Goal: Communication & Community: Answer question/provide support

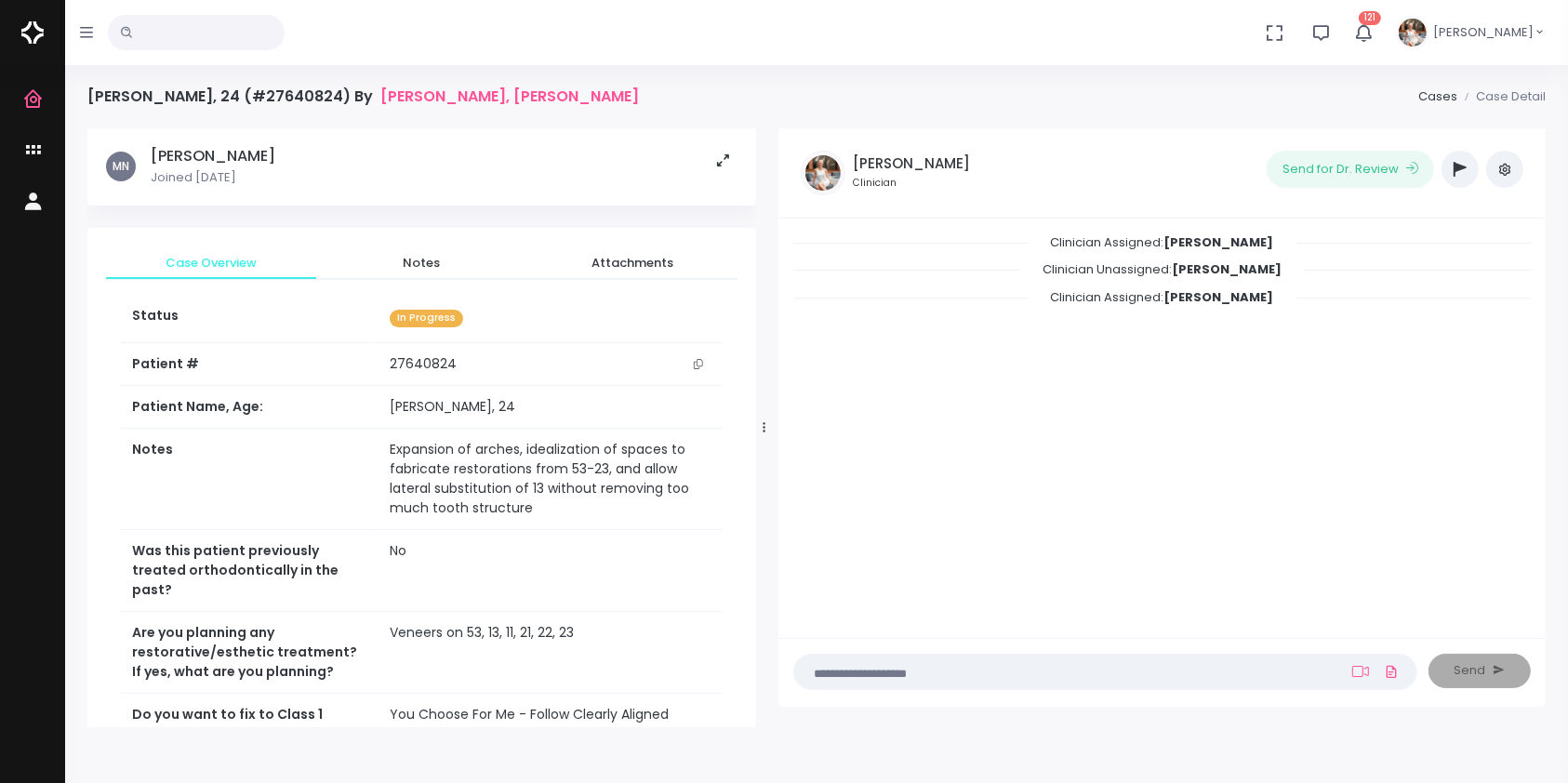
scroll to position [667, 0]
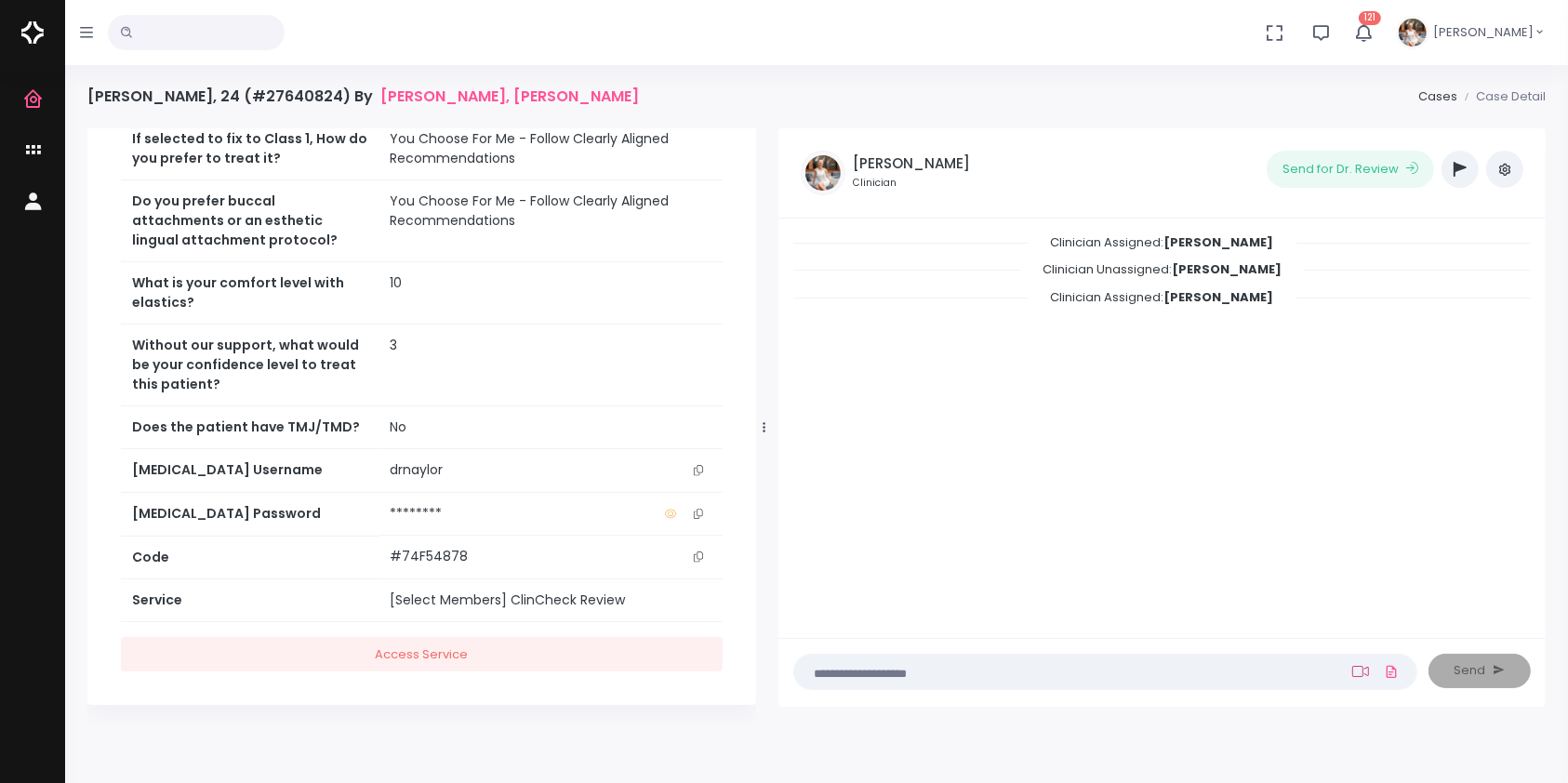
click at [1370, 670] on link at bounding box center [1360, 671] width 24 height 15
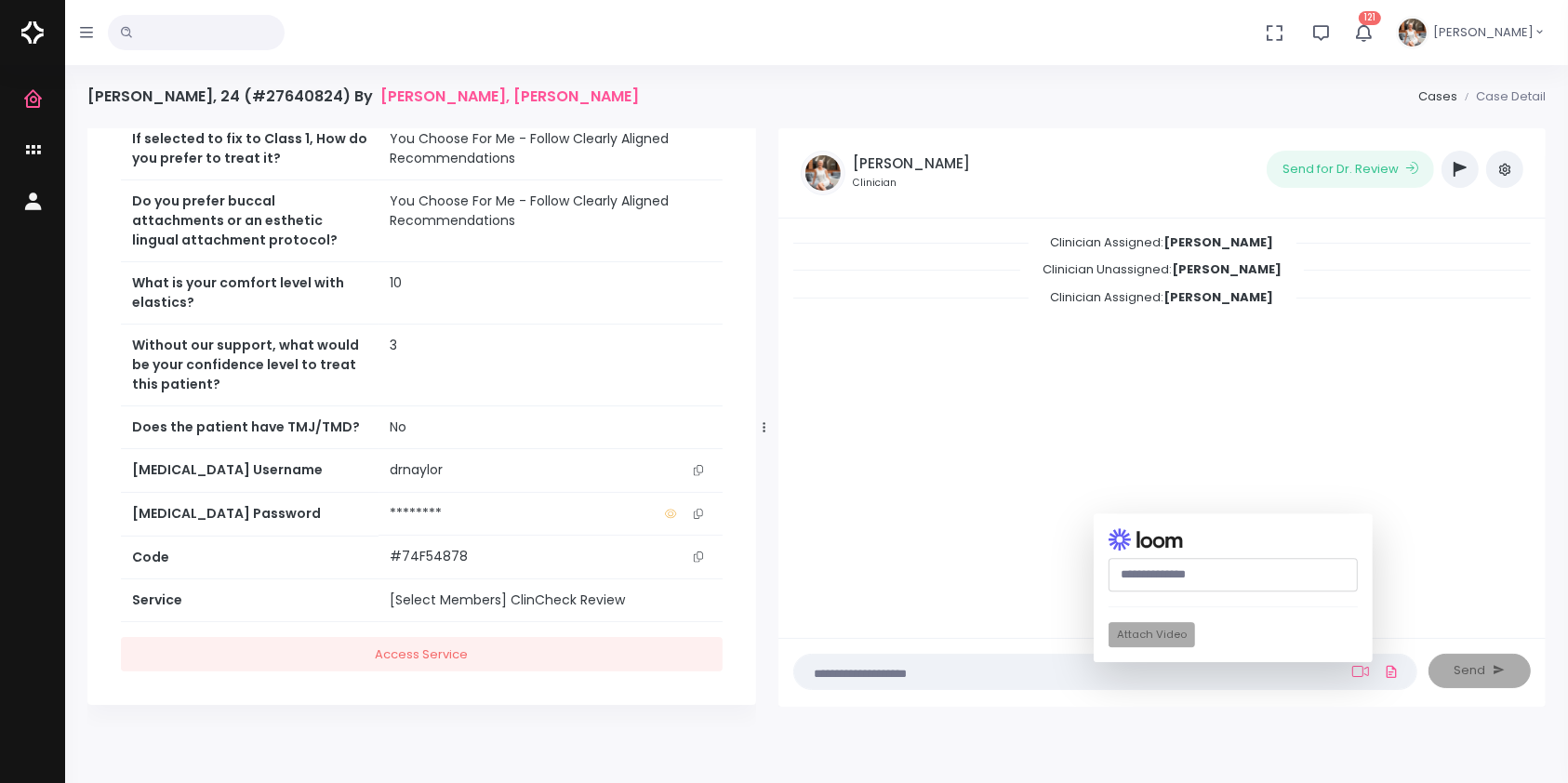
click at [1176, 579] on input "text" at bounding box center [1233, 574] width 250 height 34
paste input "********"
drag, startPoint x: 1209, startPoint y: 567, endPoint x: 1031, endPoint y: 562, distance: 178.1
click at [1031, 562] on div "Clinician Assigned: [PERSON_NAME] Clinician Unassigned: [PERSON_NAME] Clinician…" at bounding box center [1162, 462] width 767 height 489
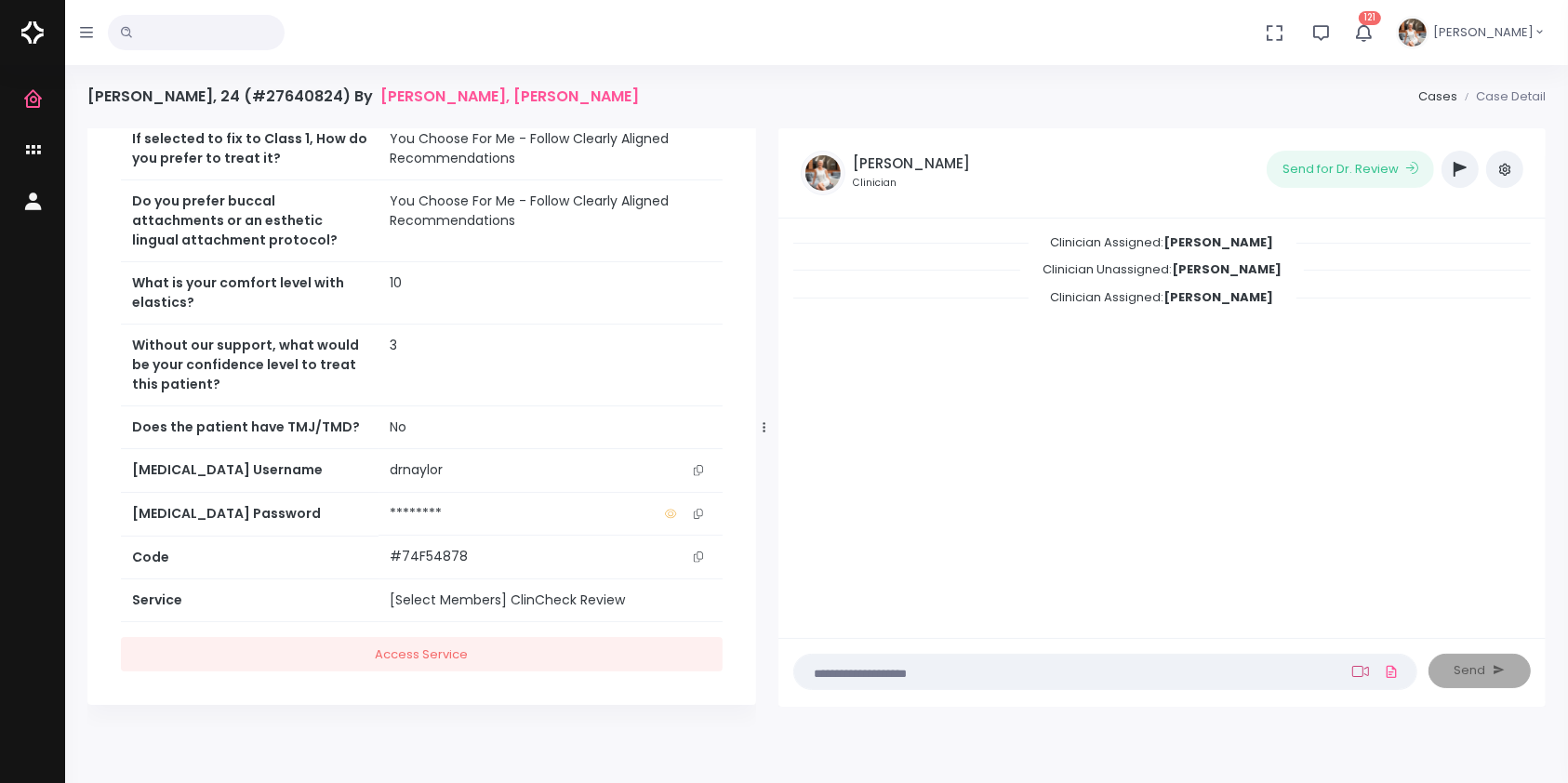
click at [1358, 669] on icon at bounding box center [1360, 671] width 17 height 15
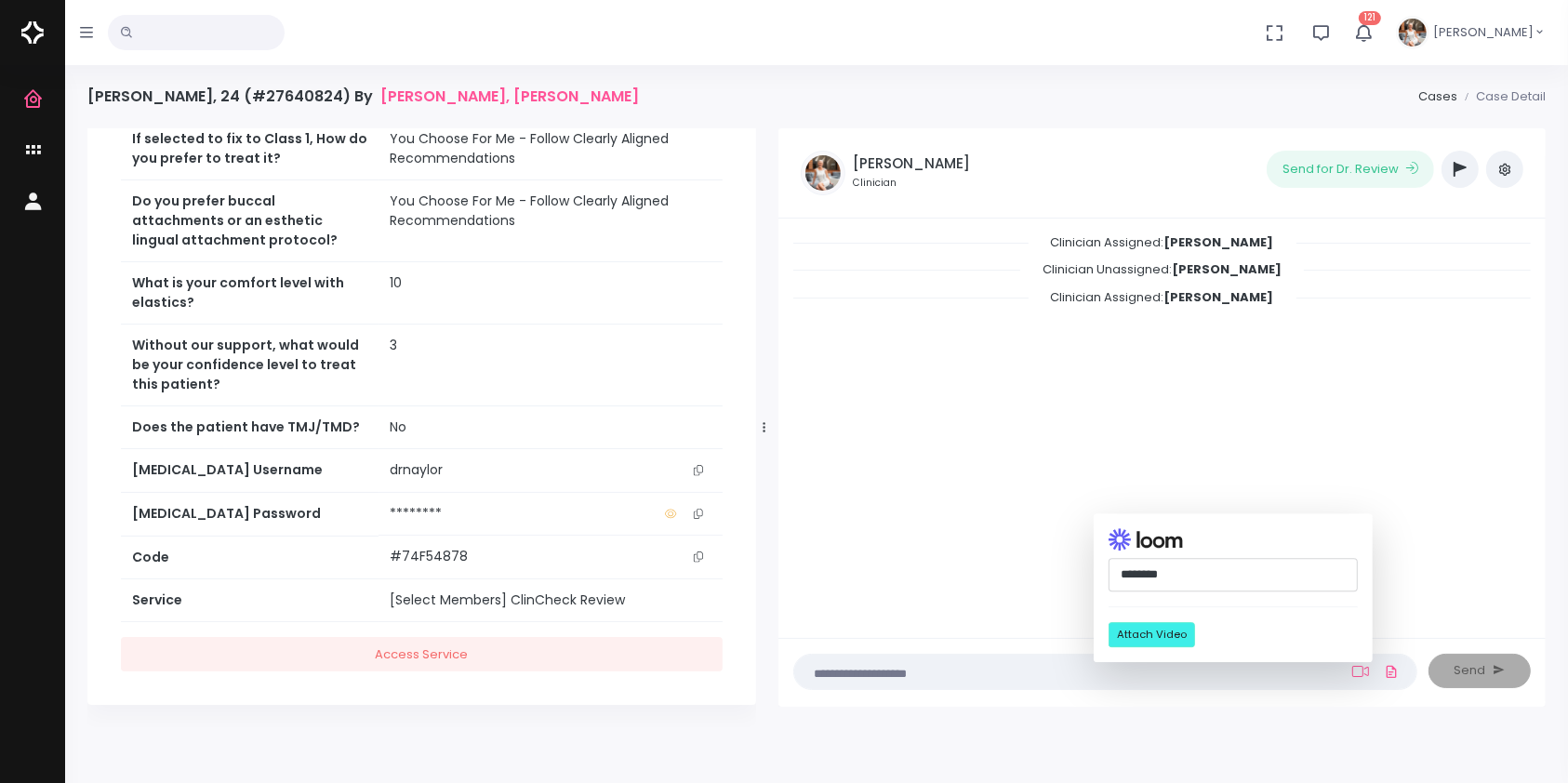
click at [1190, 576] on input "********" at bounding box center [1233, 574] width 250 height 34
drag, startPoint x: 1199, startPoint y: 569, endPoint x: 1019, endPoint y: 556, distance: 180.5
click at [1019, 556] on div "Clinician Assigned: [PERSON_NAME] Clinician Unassigned: [PERSON_NAME] Clinician…" at bounding box center [1162, 462] width 767 height 489
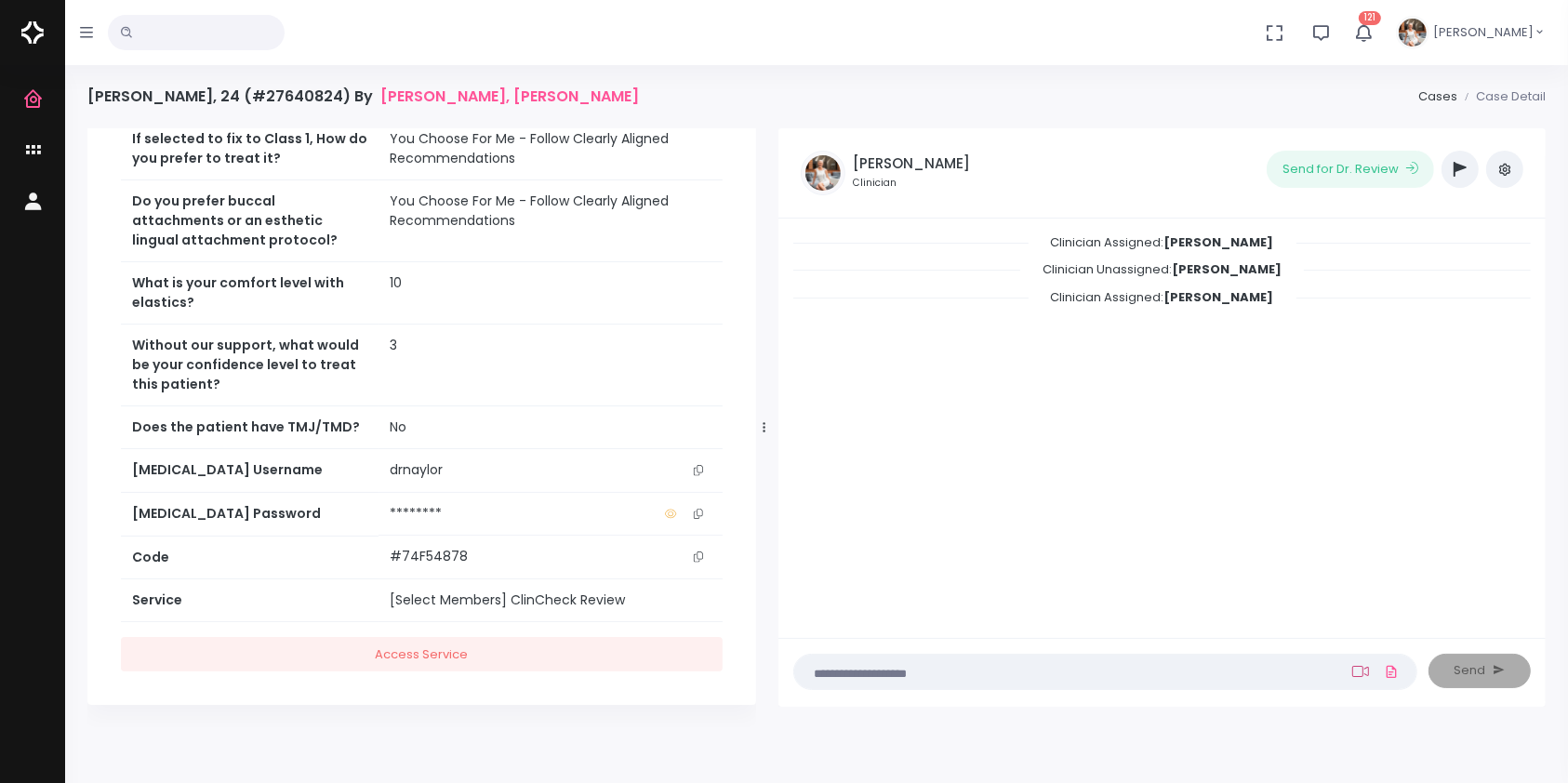
click at [1356, 666] on icon at bounding box center [1360, 671] width 17 height 15
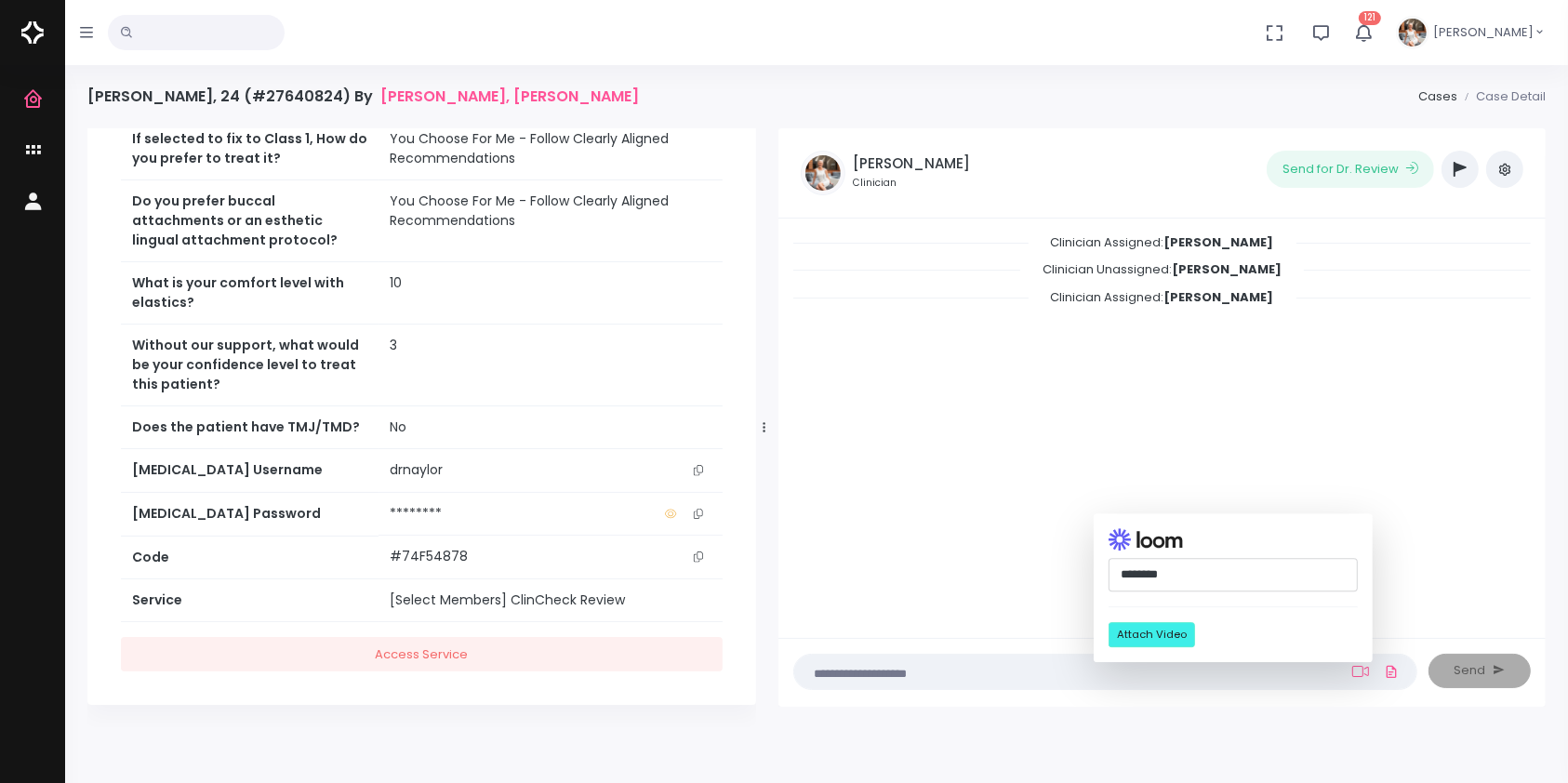
paste input "**********"
type input "**********"
click at [1161, 636] on button "Attach Video" at bounding box center [1151, 635] width 86 height 25
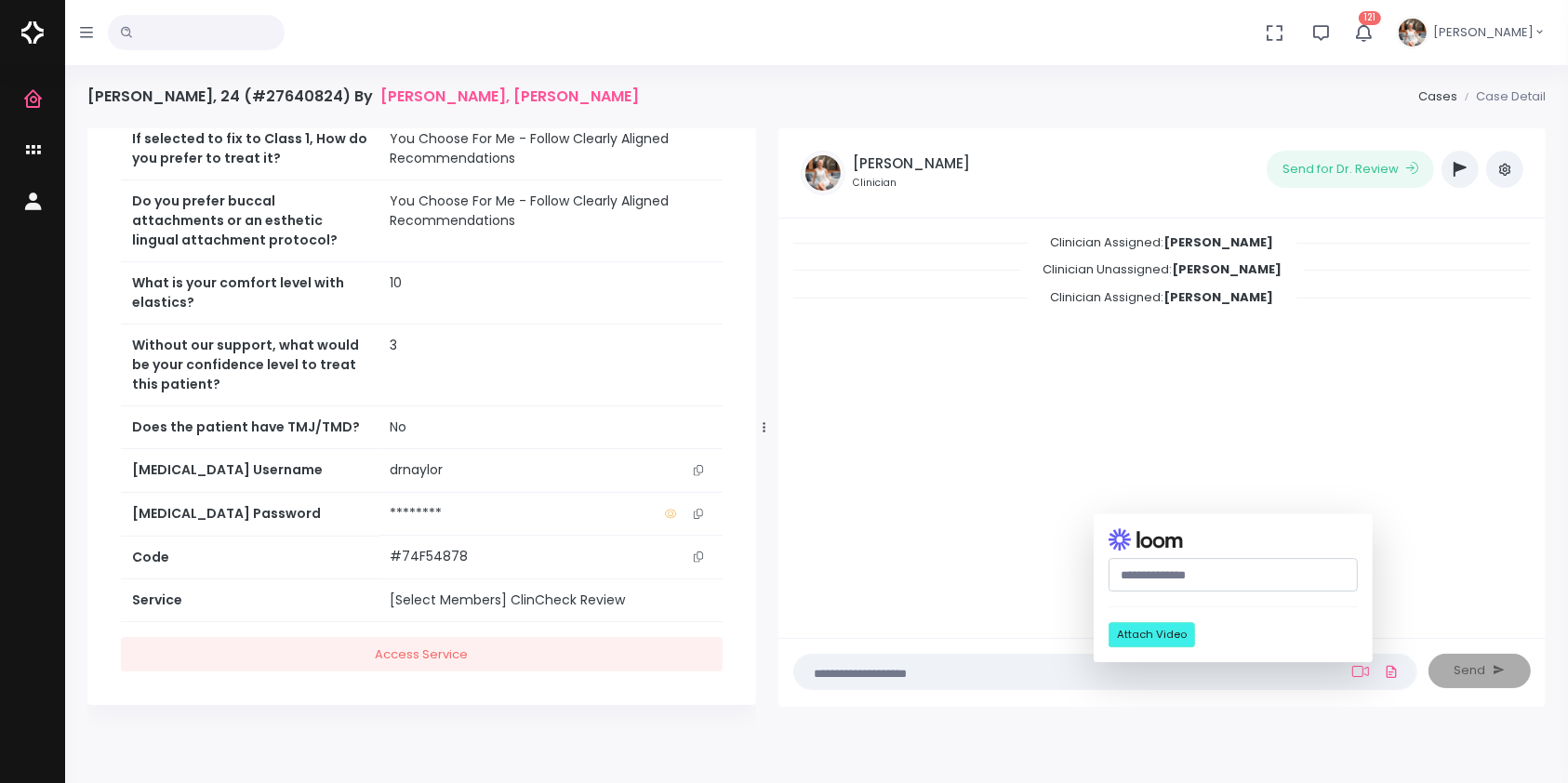
click at [1023, 674] on textarea at bounding box center [1069, 671] width 528 height 20
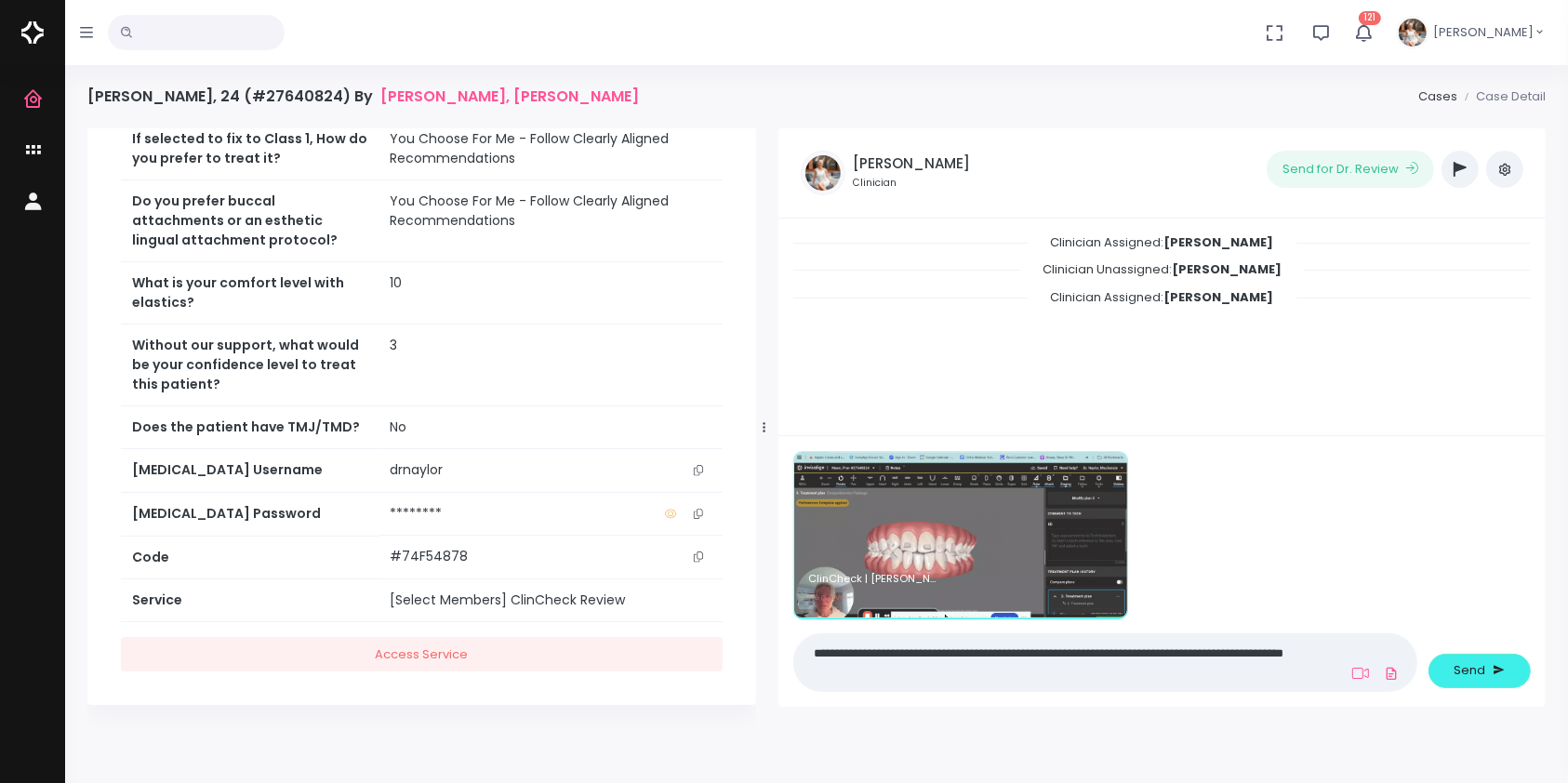
type textarea "**********"
click at [1471, 673] on span "Send" at bounding box center [1470, 670] width 32 height 18
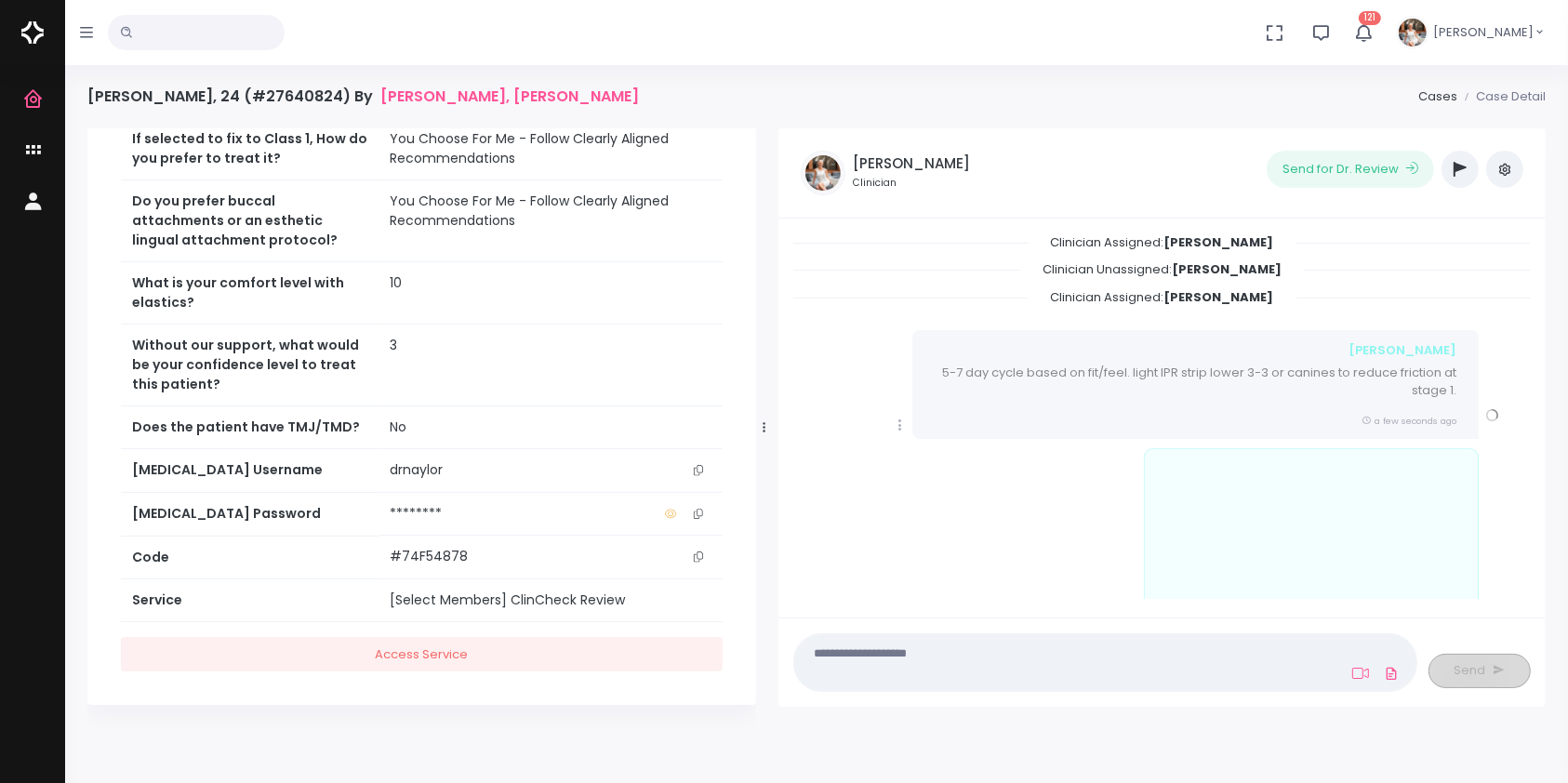
scroll to position [56, 0]
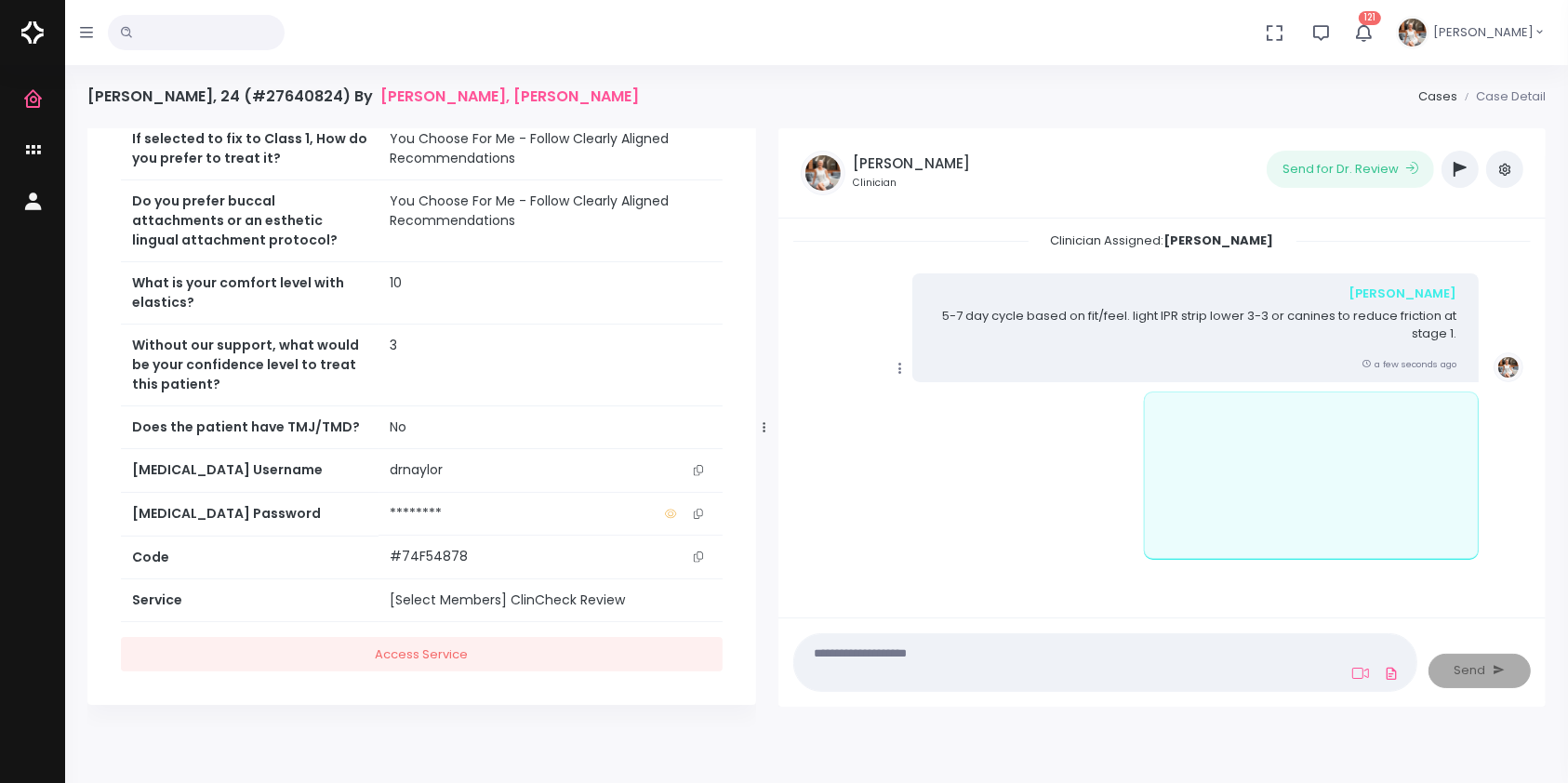
click at [904, 362] on icon "scrollable content" at bounding box center [900, 367] width 17 height 17
click at [937, 404] on link "Mark as Video Review" at bounding box center [985, 405] width 193 height 29
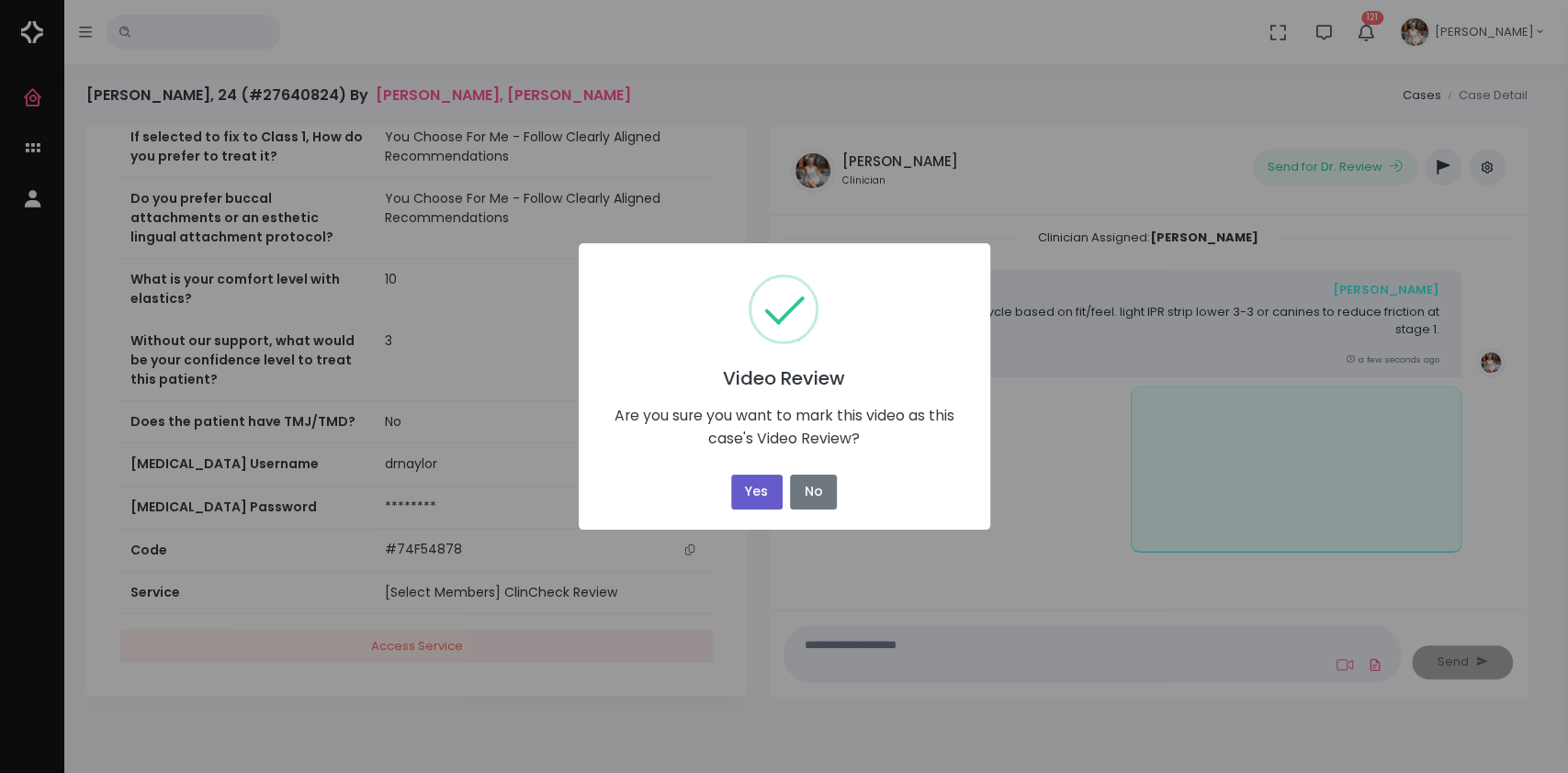
click at [764, 491] on button "Yes" at bounding box center [757, 492] width 52 height 35
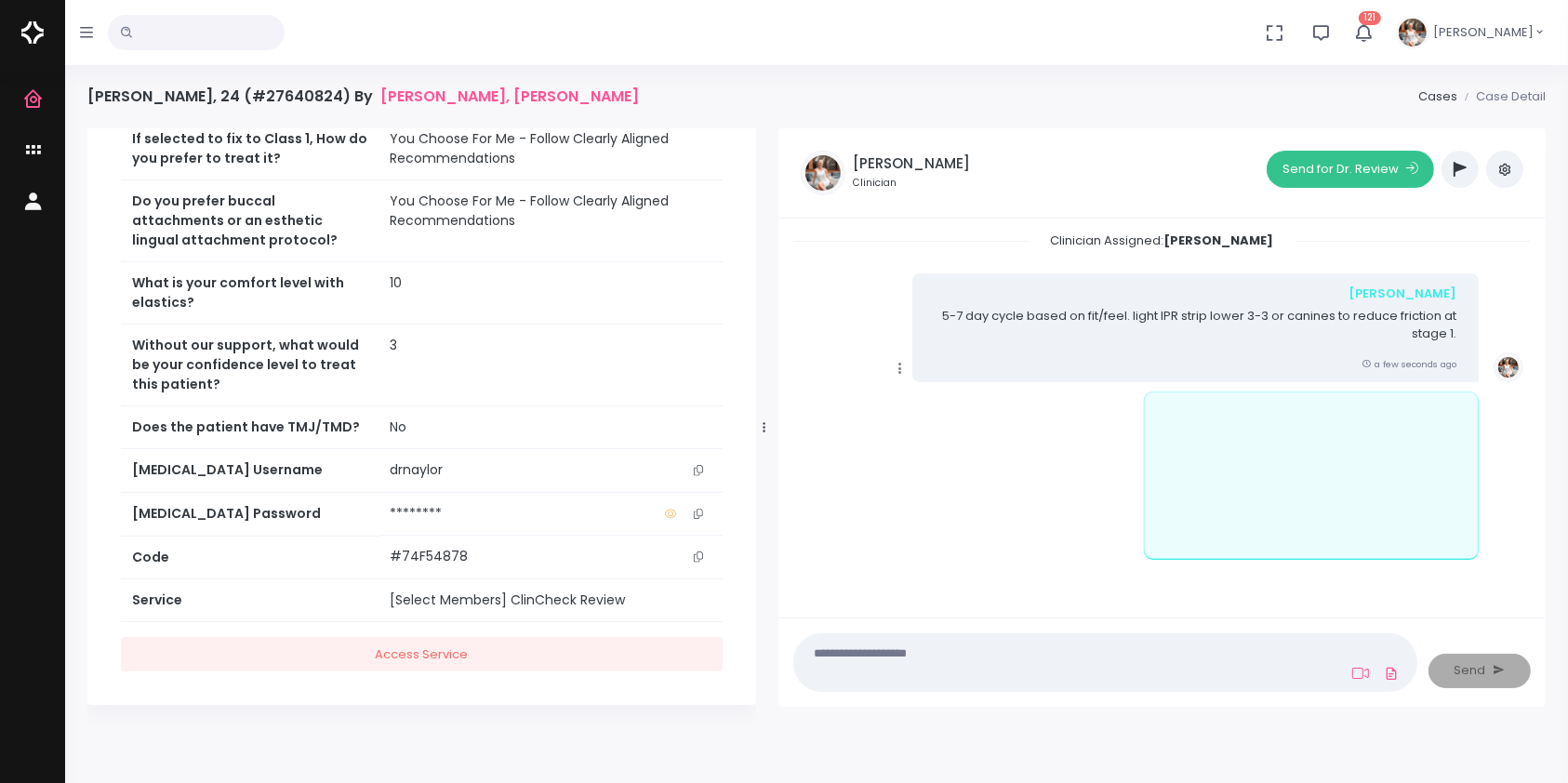
click at [1335, 167] on button "Send for Dr. Review" at bounding box center [1350, 169] width 167 height 37
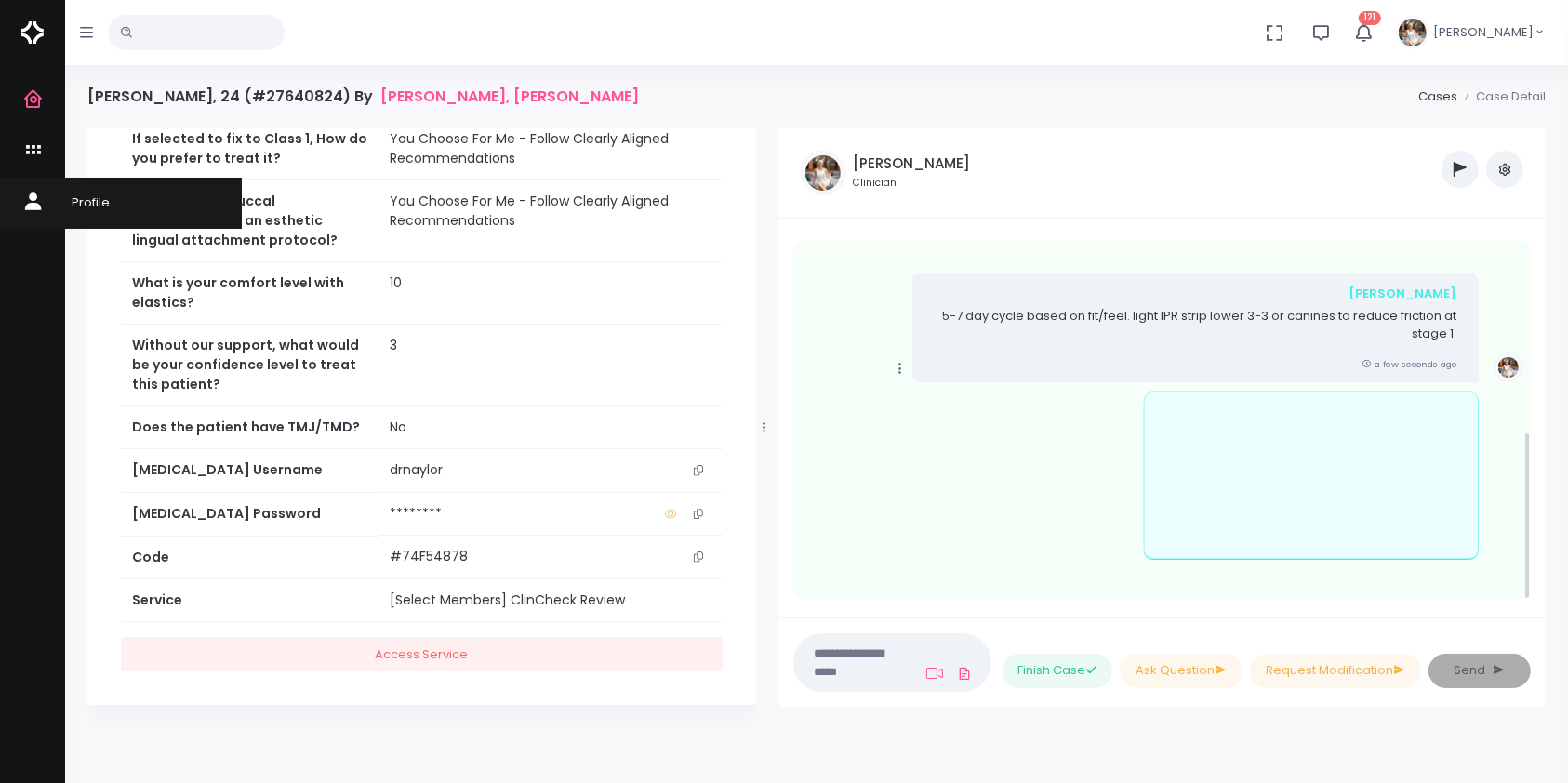
scroll to position [428, 0]
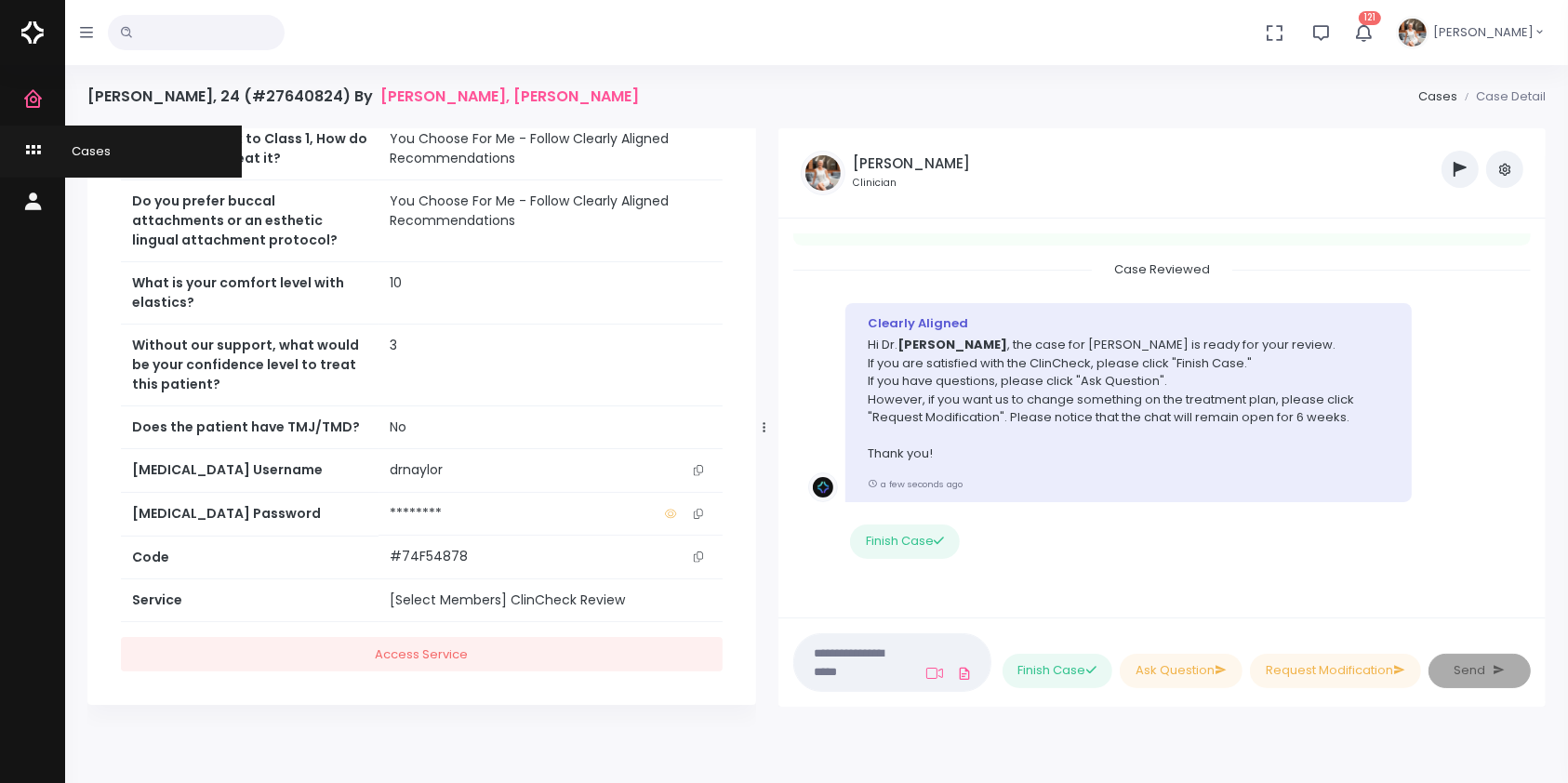
click at [36, 161] on icon "scrollable content" at bounding box center [35, 152] width 26 height 23
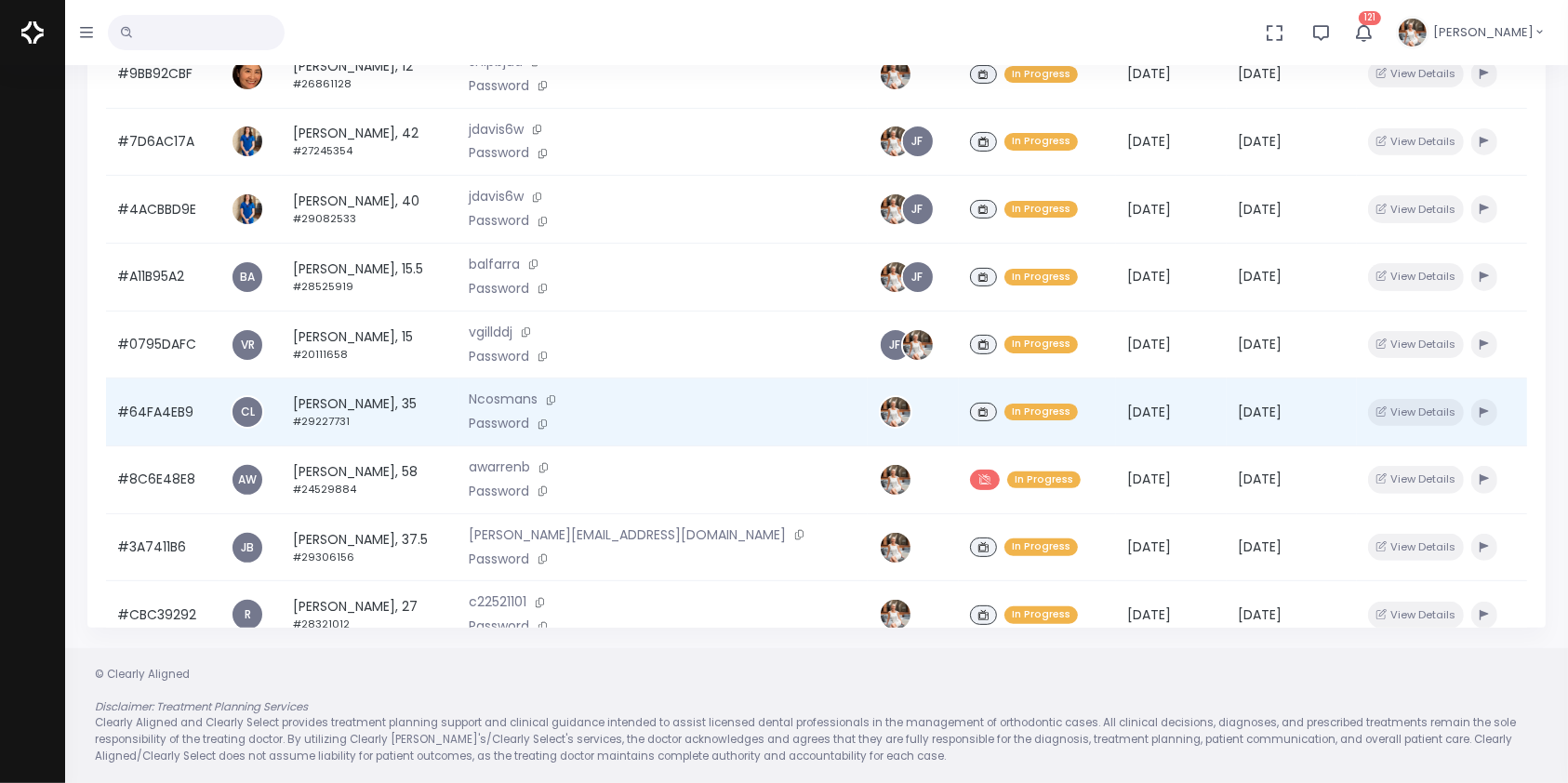
scroll to position [74, 0]
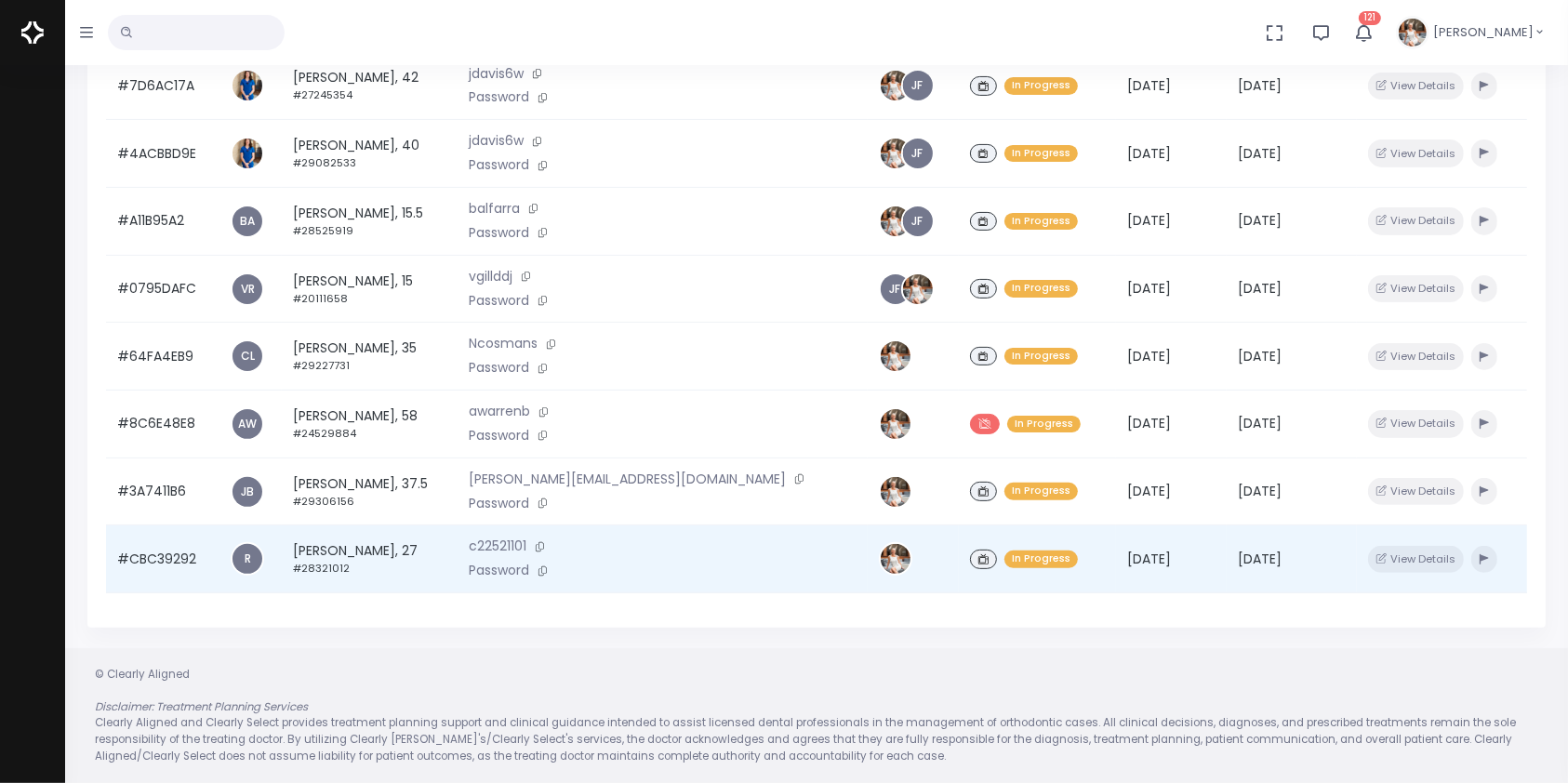
click at [149, 562] on td "#CBC39292" at bounding box center [162, 560] width 114 height 68
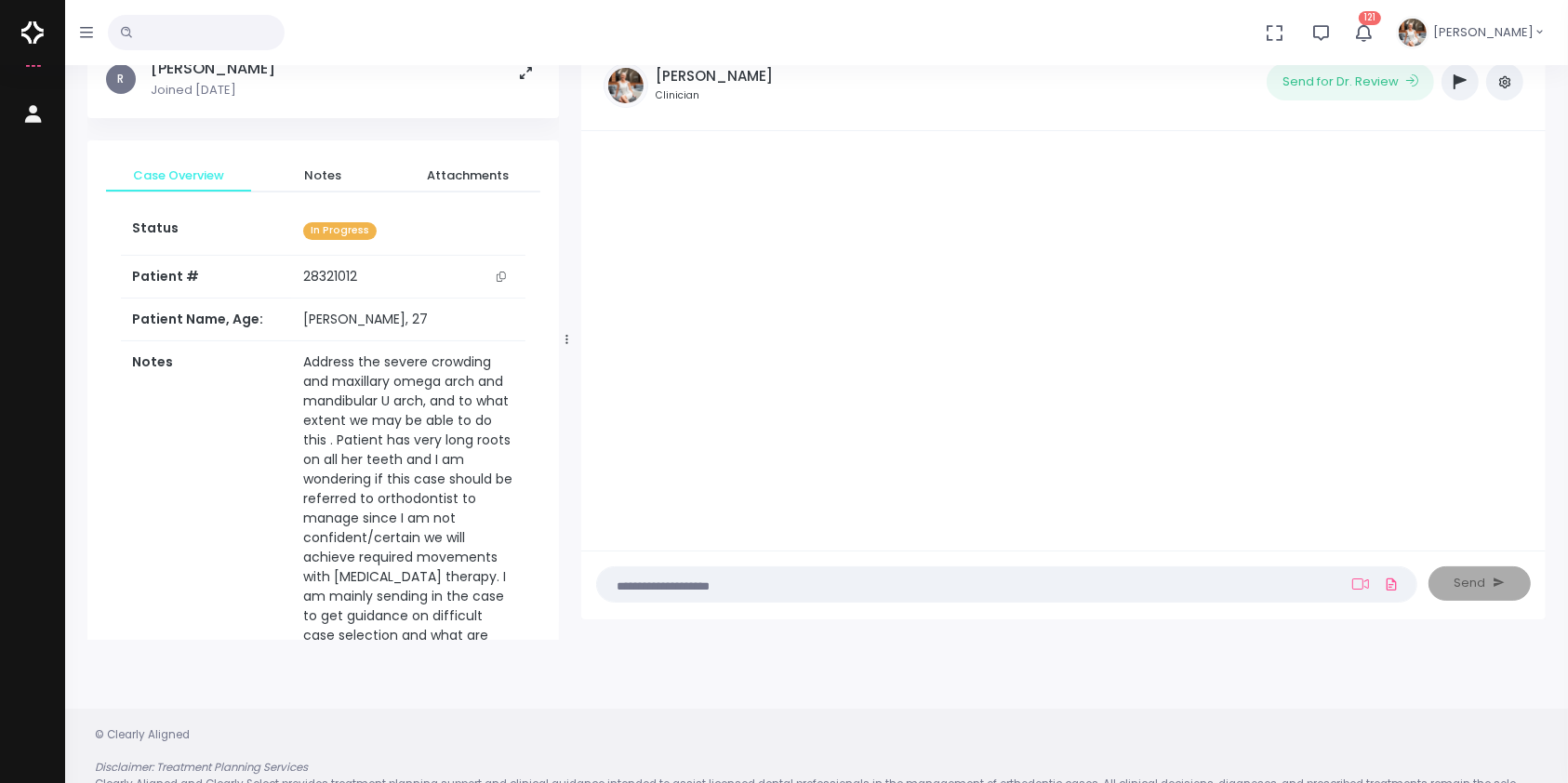
scroll to position [148, 0]
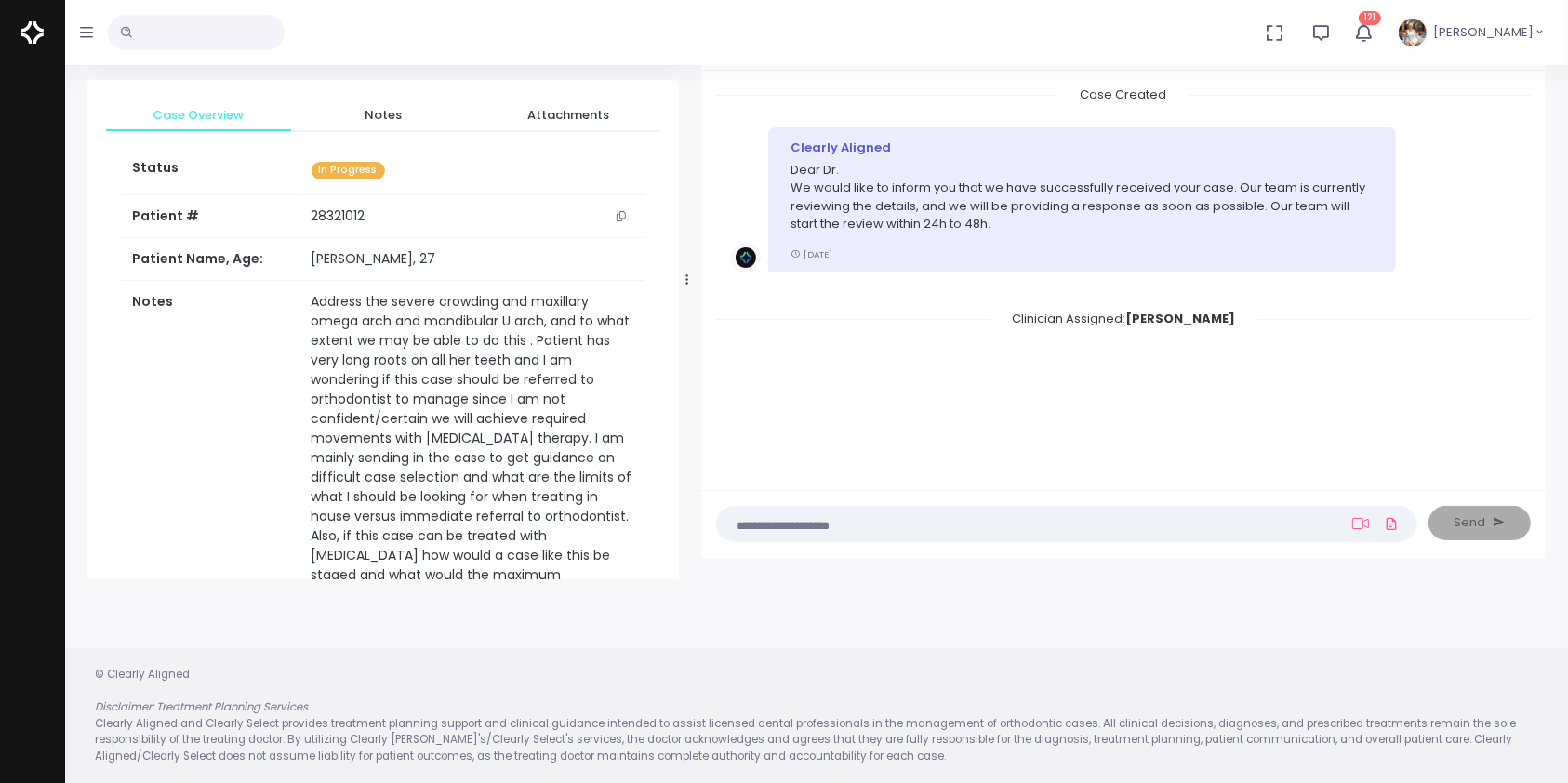
drag, startPoint x: 565, startPoint y: 271, endPoint x: 690, endPoint y: 294, distance: 127.1
click at [690, 294] on div at bounding box center [688, 280] width 10 height 587
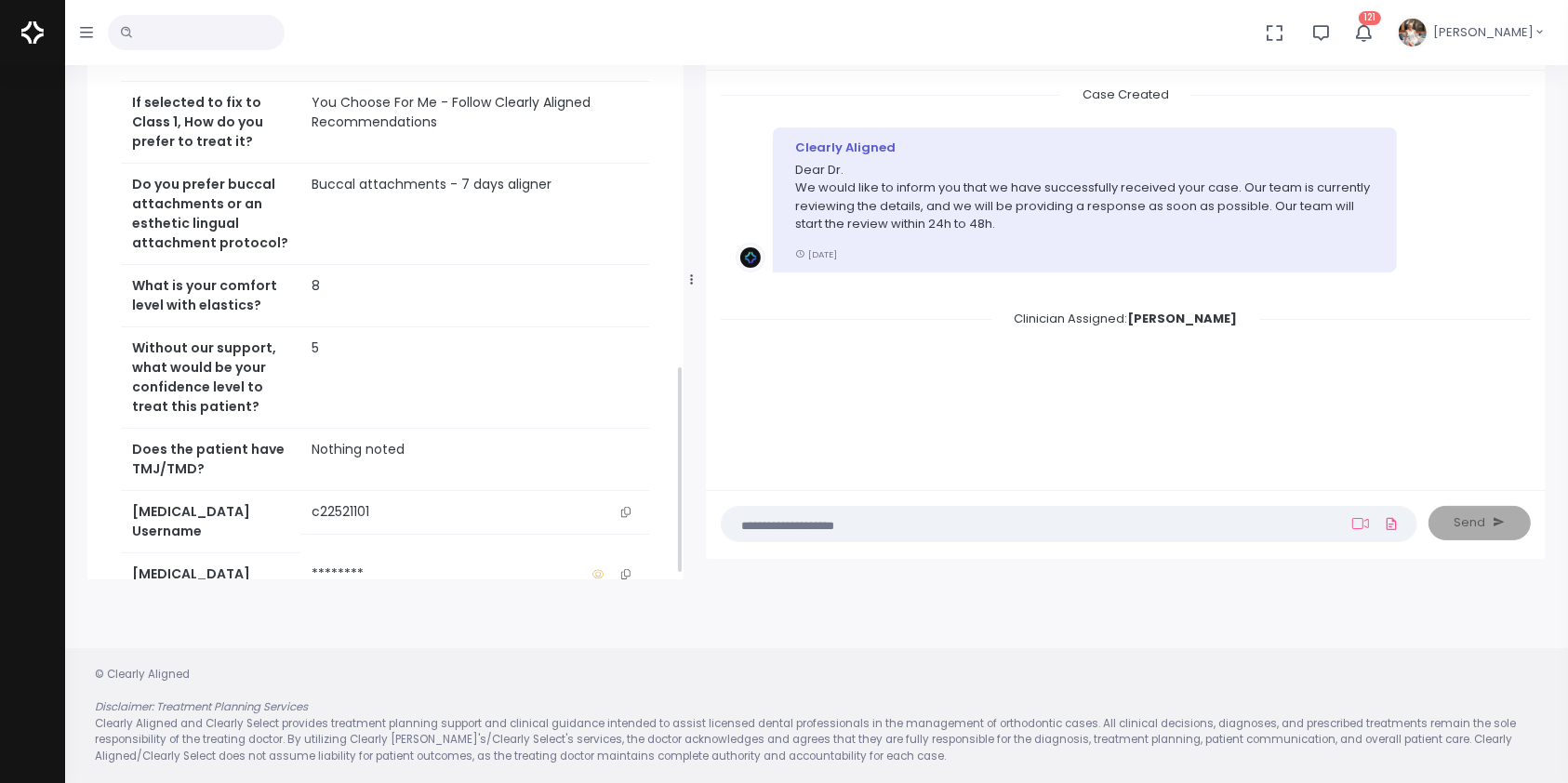
scroll to position [1122, 0]
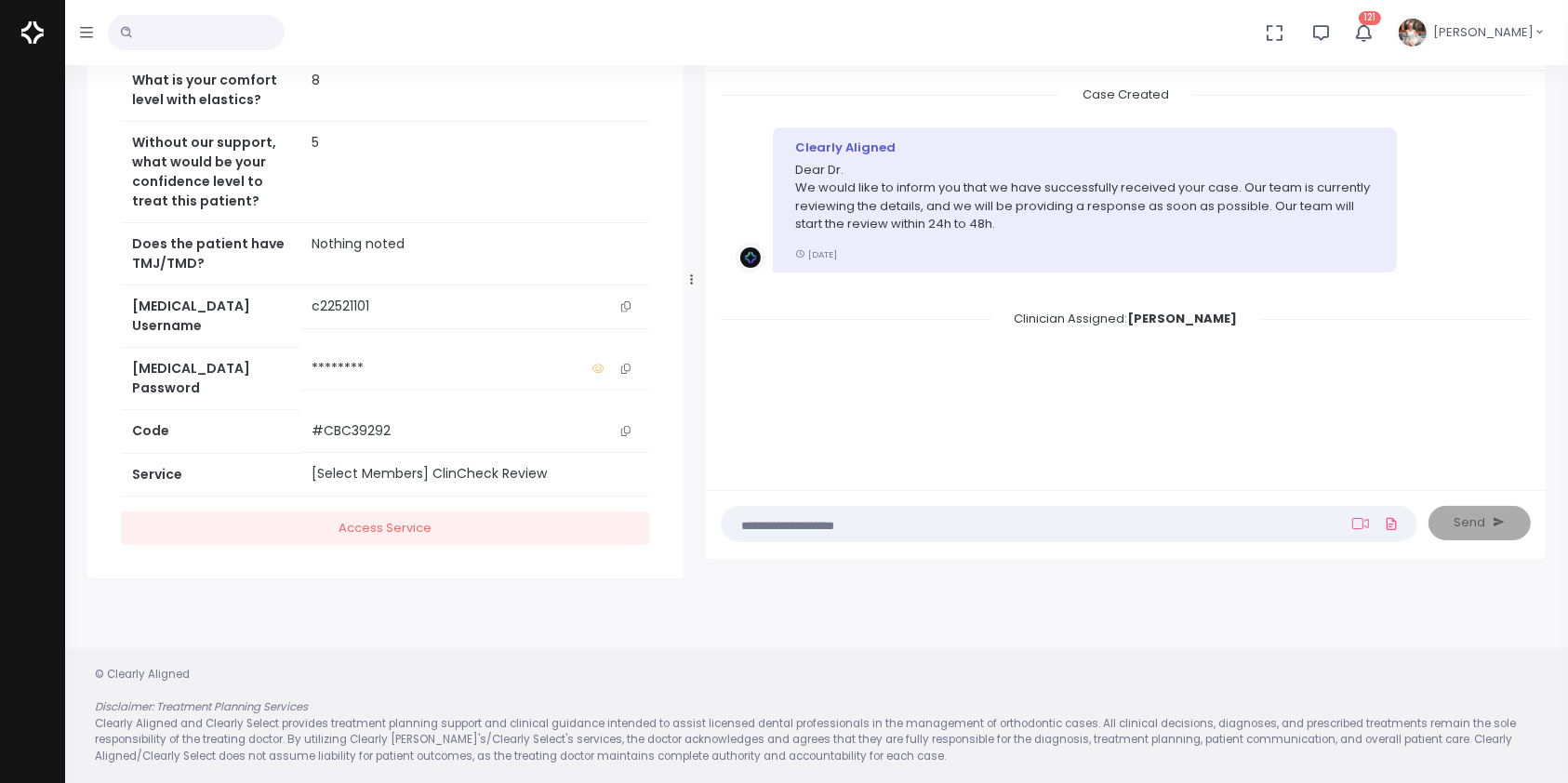
click at [624, 312] on icon "scrollable content" at bounding box center [626, 306] width 10 height 11
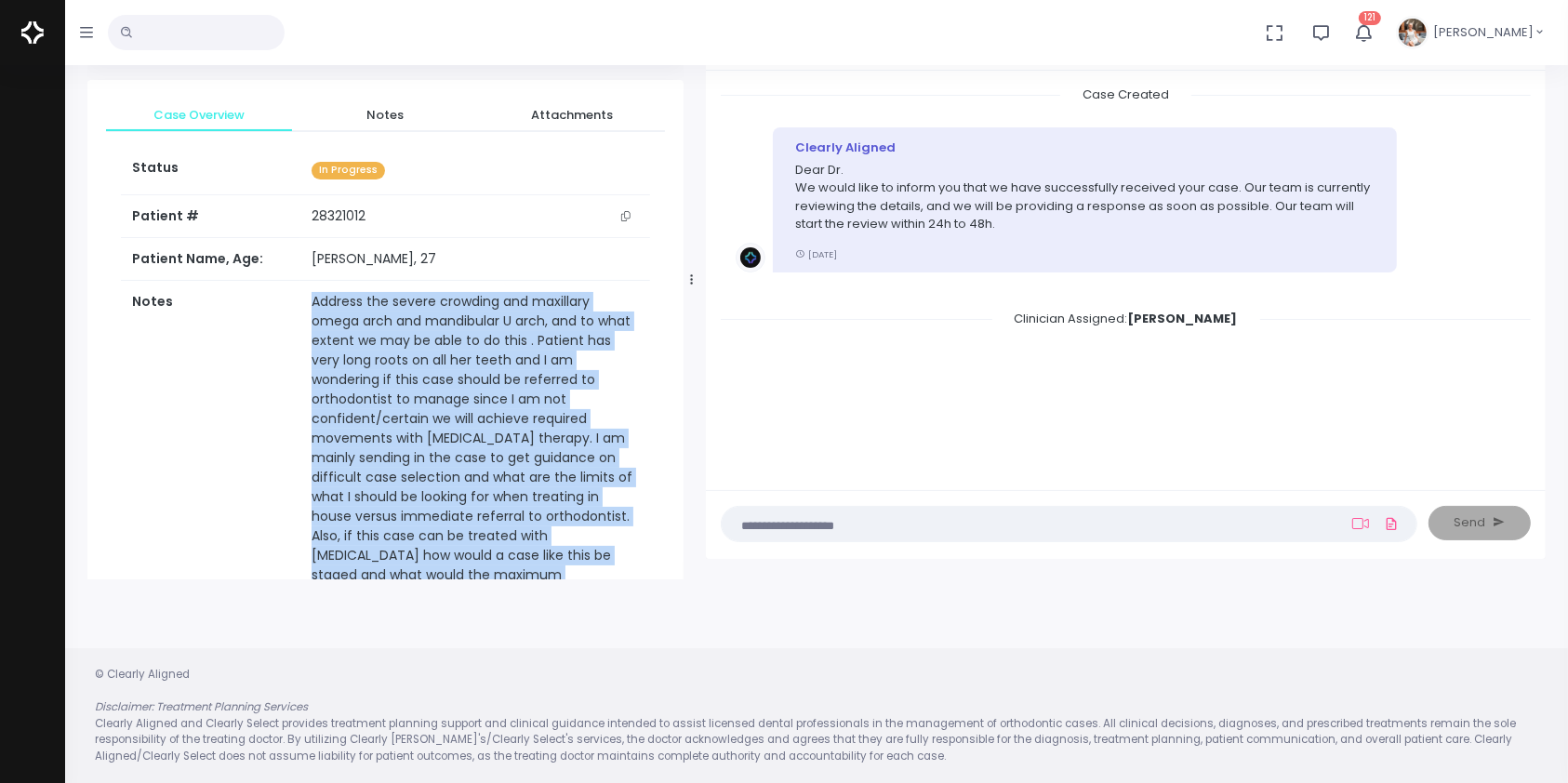
scroll to position [413, 0]
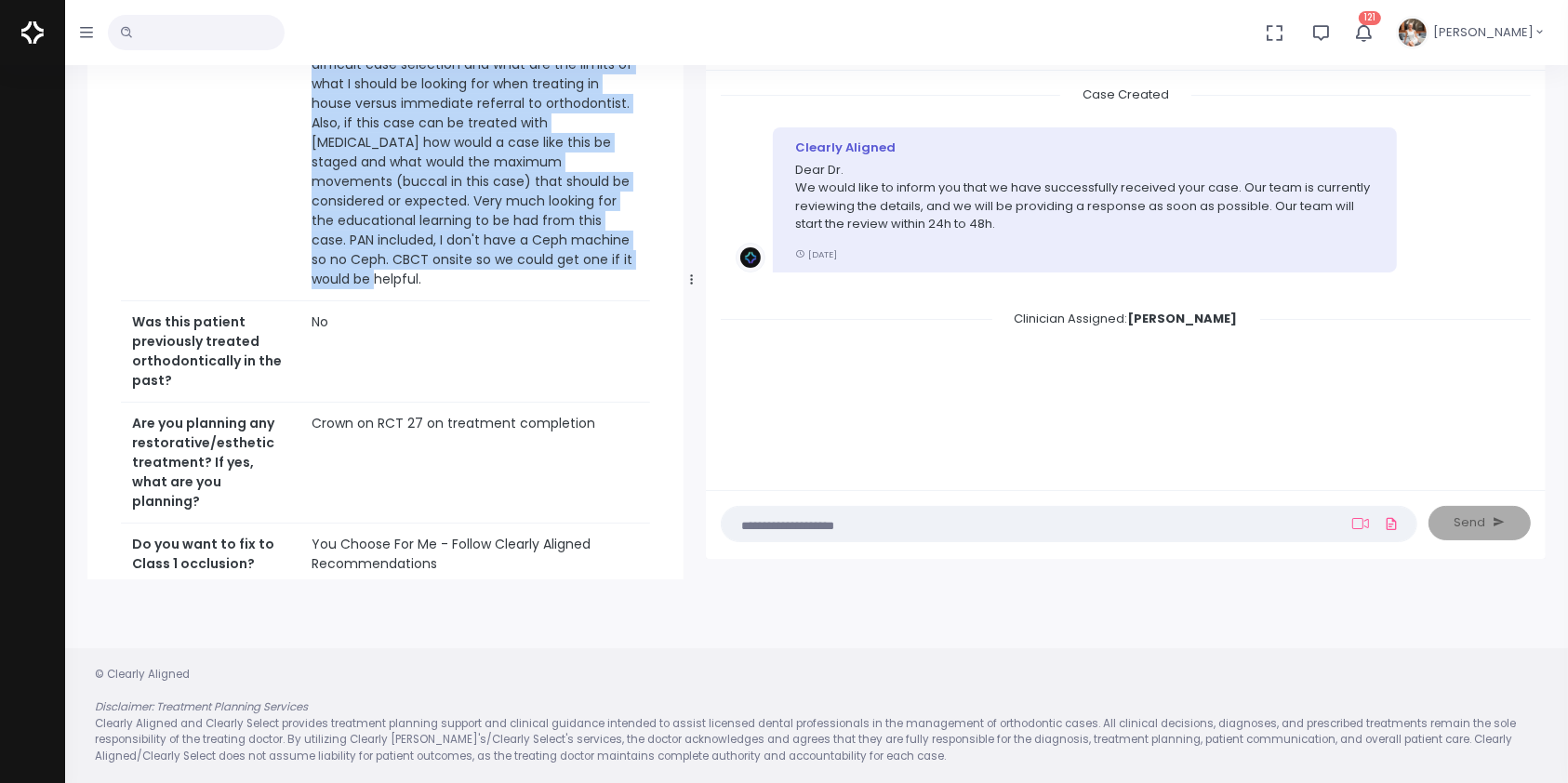
drag, startPoint x: 275, startPoint y: 309, endPoint x: 572, endPoint y: 253, distance: 302.2
click at [572, 253] on tr "Notes Address the severe crowding and maxillary omega arch and mandibular U arc…" at bounding box center [385, 85] width 529 height 433
copy tr "Address the severe crowding and maxillary omega arch and mandibular U arch, and…"
